Goal: Task Accomplishment & Management: Use online tool/utility

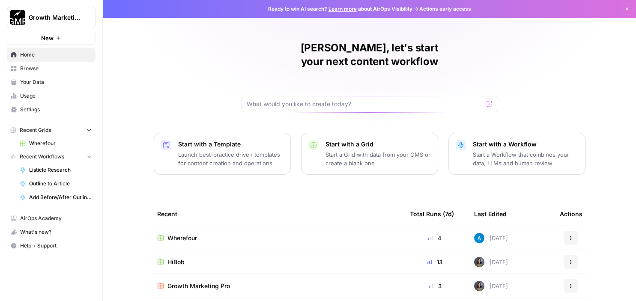
scroll to position [93, 0]
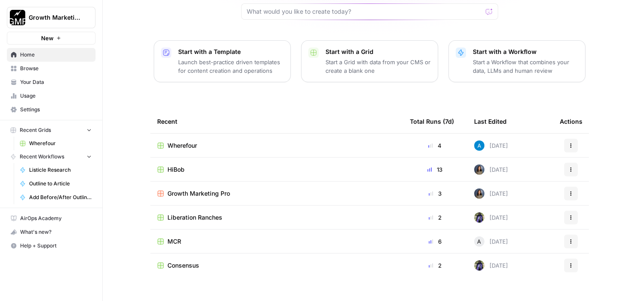
click at [37, 67] on span "Browse" at bounding box center [56, 69] width 72 height 8
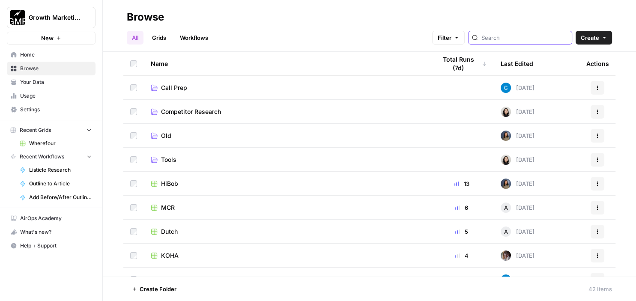
click at [510, 38] on input "search" at bounding box center [525, 37] width 87 height 9
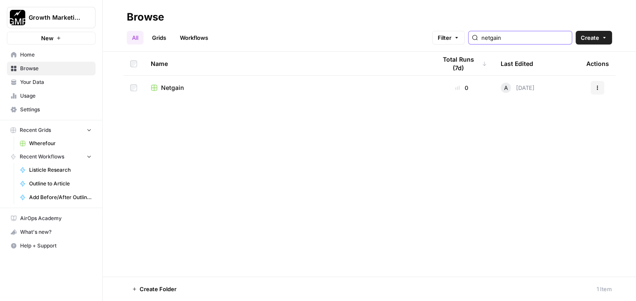
type input "netgain"
click at [176, 91] on span "Netgain" at bounding box center [172, 88] width 23 height 9
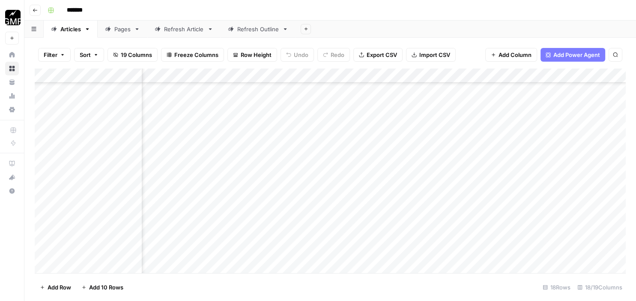
scroll to position [498, 803]
click at [394, 193] on div "Add Column" at bounding box center [330, 173] width 591 height 208
click at [339, 204] on div "Add Column" at bounding box center [330, 173] width 591 height 208
click at [365, 194] on div "Add Column" at bounding box center [330, 173] width 591 height 208
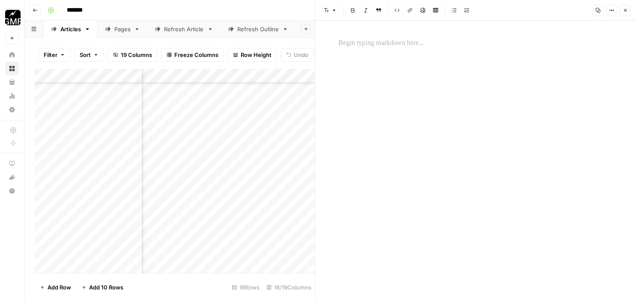
click at [486, 63] on div at bounding box center [476, 161] width 285 height 281
click at [390, 61] on div at bounding box center [476, 161] width 285 height 281
click at [360, 44] on p at bounding box center [476, 43] width 274 height 11
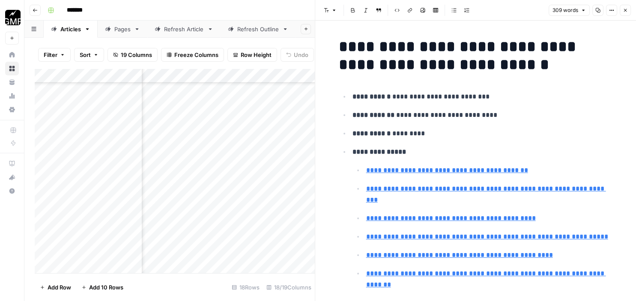
scroll to position [1667, 0]
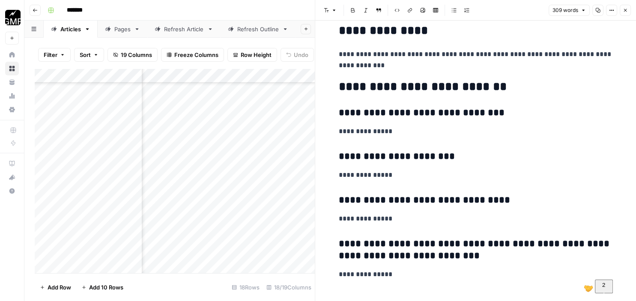
click at [626, 11] on icon "button" at bounding box center [625, 10] width 5 height 5
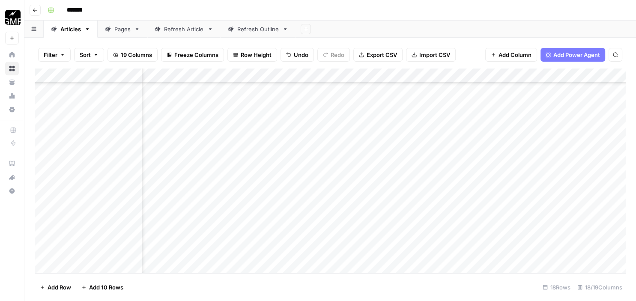
click at [541, 199] on div "Add Column" at bounding box center [330, 173] width 591 height 208
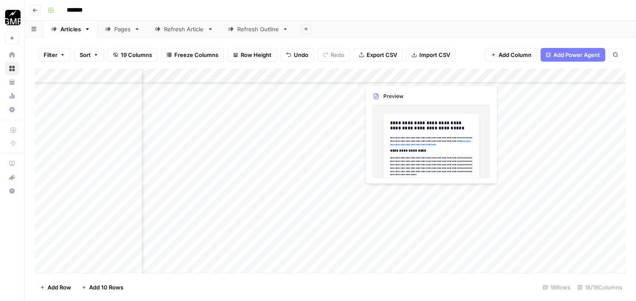
click at [402, 201] on div "Add Column" at bounding box center [330, 173] width 591 height 208
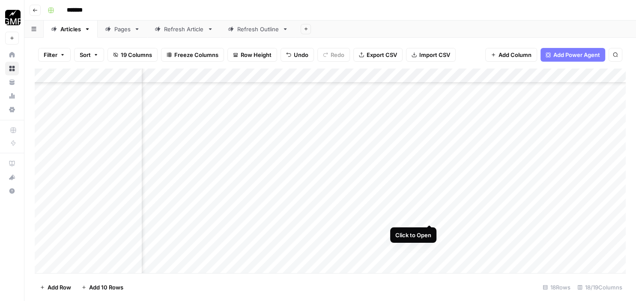
click at [428, 191] on div "Add Column" at bounding box center [330, 173] width 591 height 208
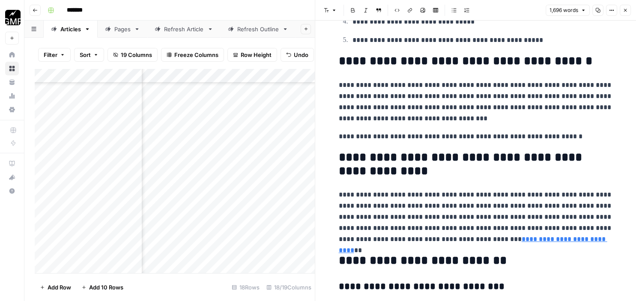
scroll to position [2990, 0]
click at [625, 12] on icon "button" at bounding box center [625, 10] width 5 height 5
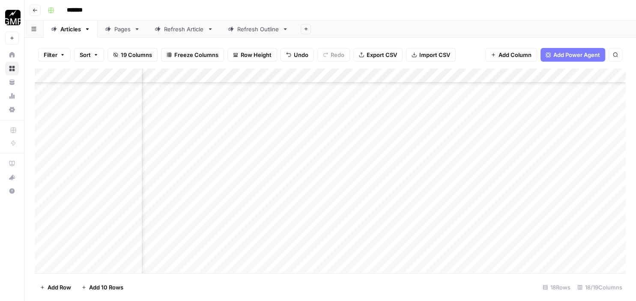
scroll to position [497, 623]
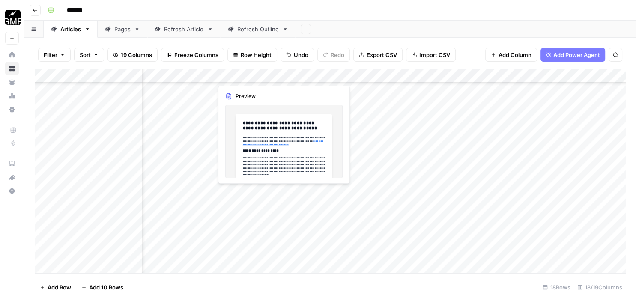
click at [239, 207] on div "Add Column" at bounding box center [330, 173] width 591 height 208
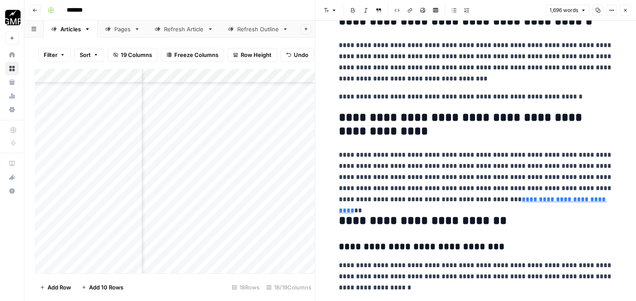
scroll to position [3030, 0]
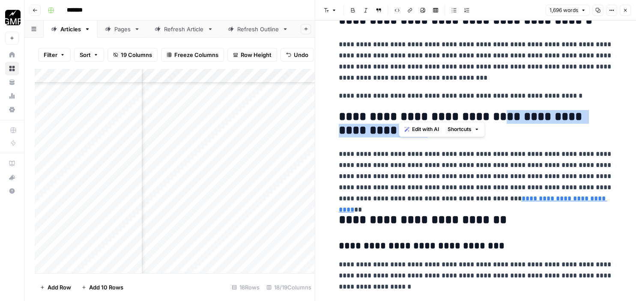
drag, startPoint x: 498, startPoint y: 97, endPoint x: 518, endPoint y: 112, distance: 25.4
click at [518, 112] on h2 "**********" at bounding box center [476, 123] width 274 height 27
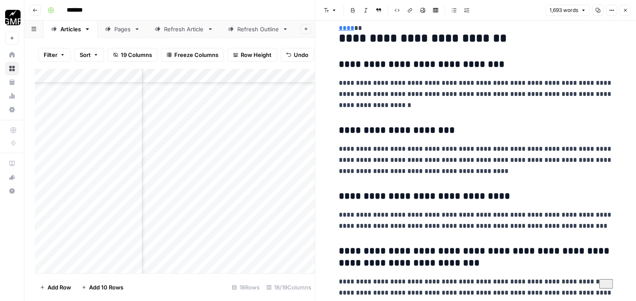
scroll to position [3218, 0]
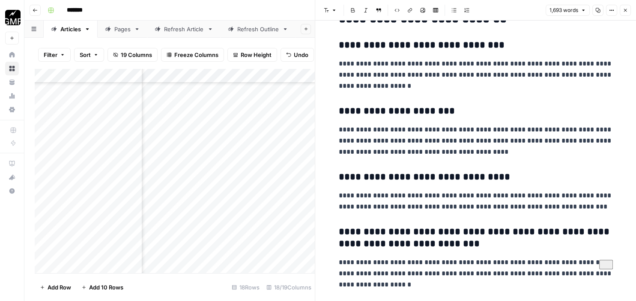
click at [625, 9] on icon "button" at bounding box center [625, 10] width 5 height 5
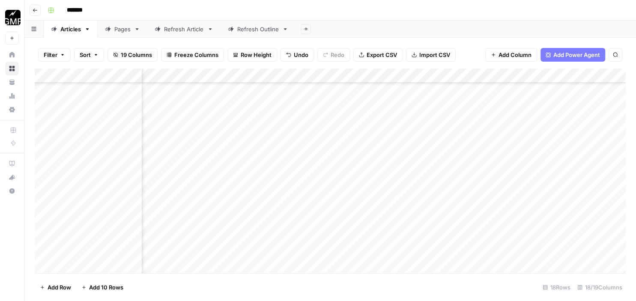
click at [486, 202] on div "Add Column" at bounding box center [330, 173] width 591 height 208
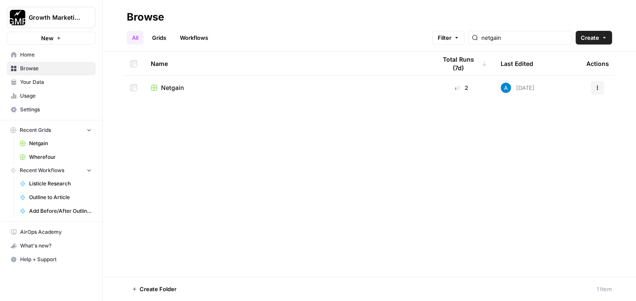
click at [175, 85] on span "Netgain" at bounding box center [172, 88] width 23 height 9
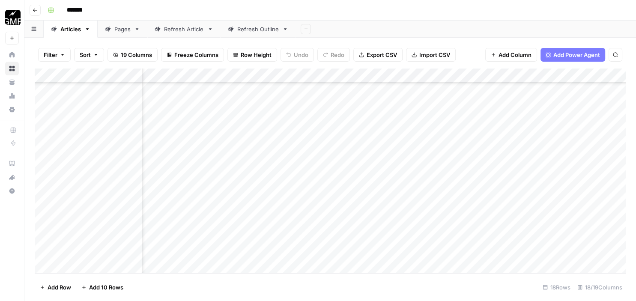
scroll to position [498, 723]
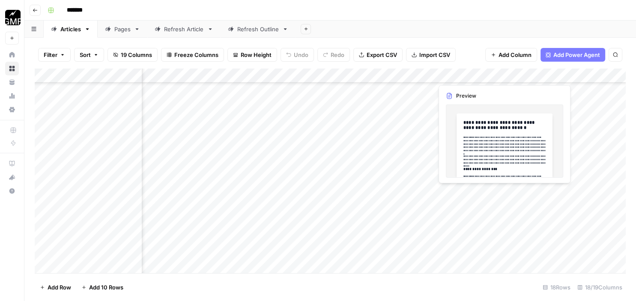
click at [534, 206] on div "Add Column" at bounding box center [330, 173] width 591 height 208
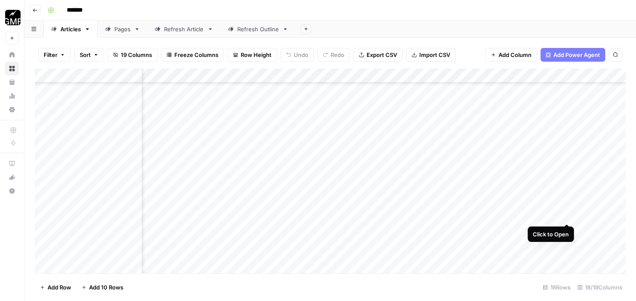
click at [566, 191] on div "Add Column" at bounding box center [330, 173] width 591 height 208
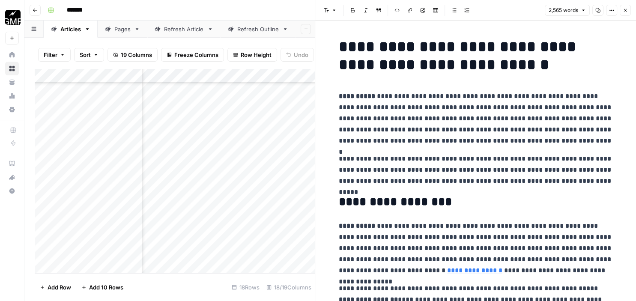
click at [417, 99] on p "**********" at bounding box center [476, 119] width 274 height 56
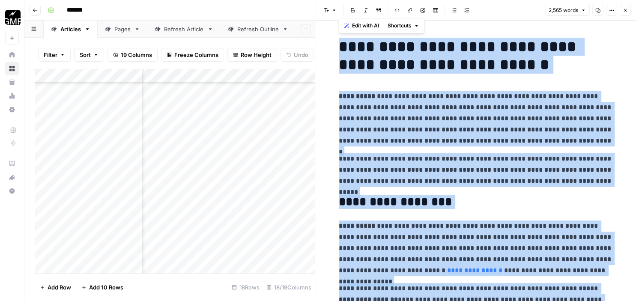
copy div "**********"
